Goal: Find specific fact: Find specific fact

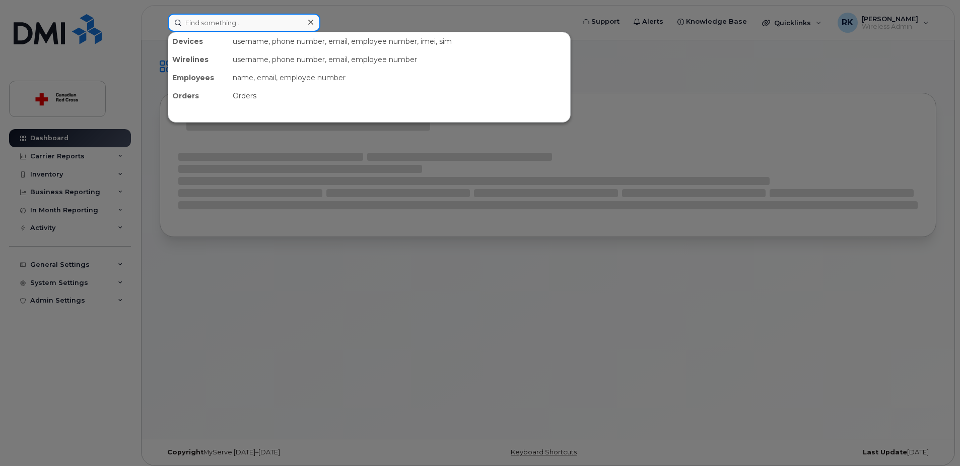
click at [243, 26] on input at bounding box center [244, 23] width 153 height 18
paste input "[PHONE_NUMBER]"
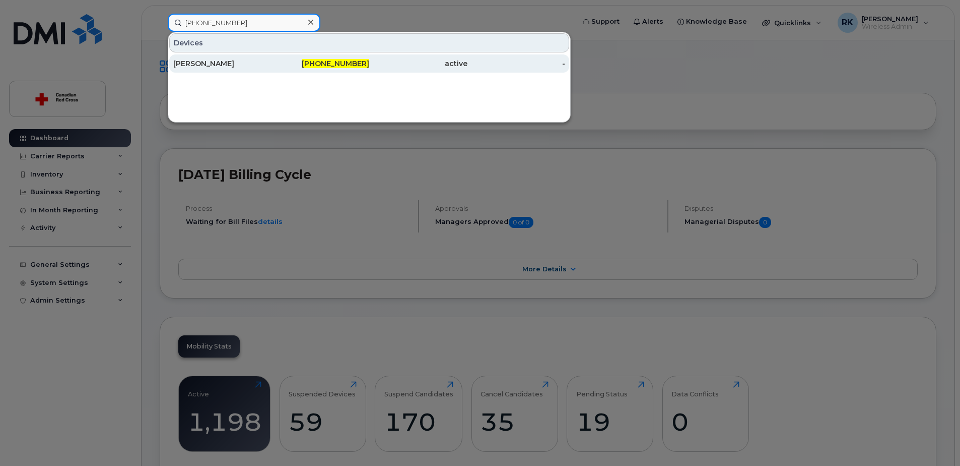
type input "[PHONE_NUMBER]"
click at [227, 64] on div "[PERSON_NAME]" at bounding box center [222, 63] width 98 height 10
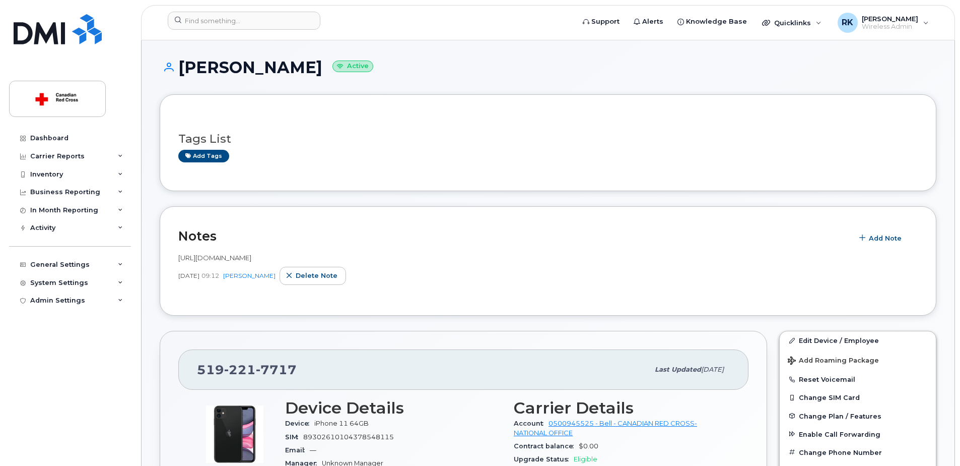
click at [466, 62] on h1 "[PERSON_NAME] Active" at bounding box center [548, 67] width 777 height 18
